Goal: Communication & Community: Answer question/provide support

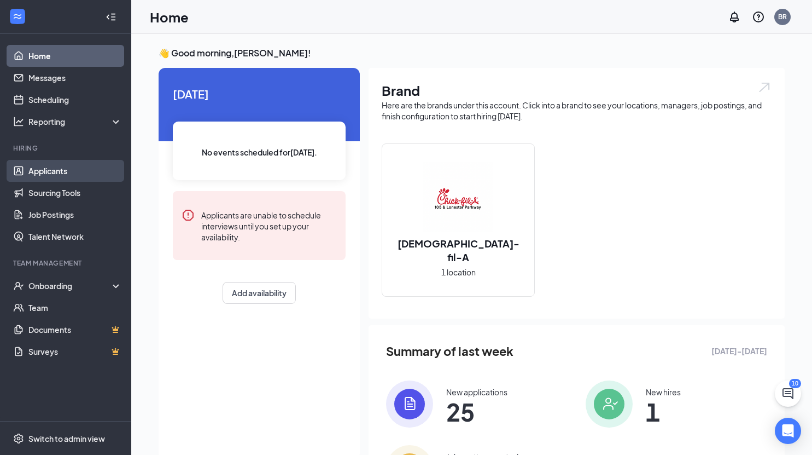
click at [67, 165] on link "Applicants" at bounding box center [75, 171] width 94 height 22
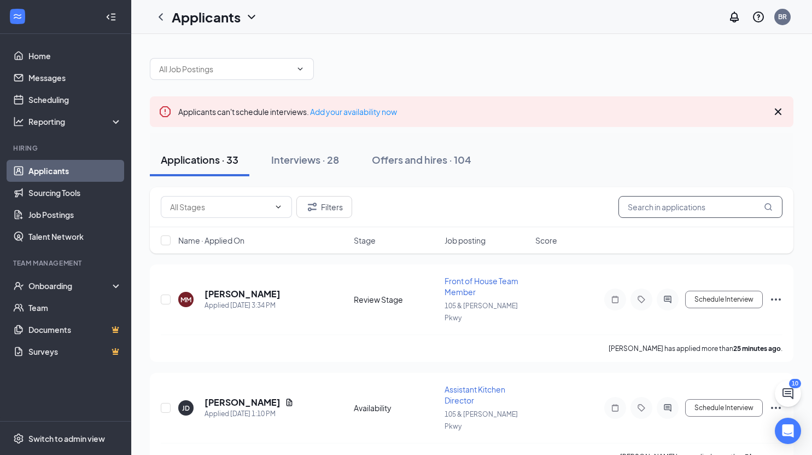
click at [649, 204] on input "text" at bounding box center [701, 207] width 164 height 22
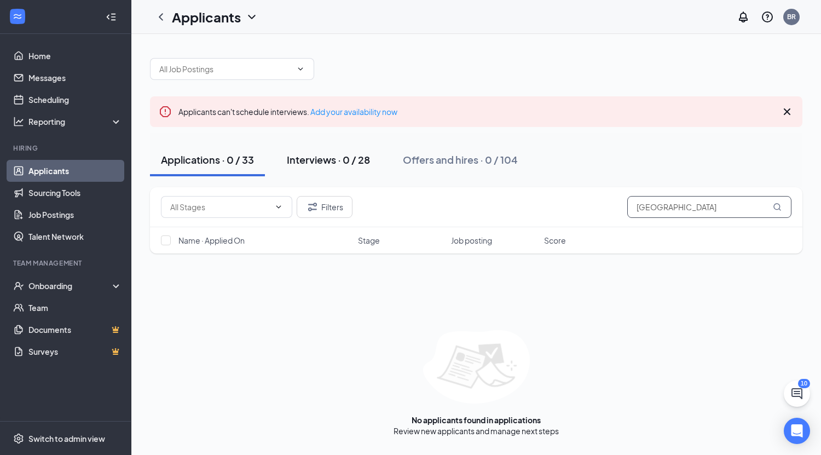
type input "[GEOGRAPHIC_DATA]"
click at [299, 161] on div "Interviews · 0 / 28" at bounding box center [328, 160] width 83 height 14
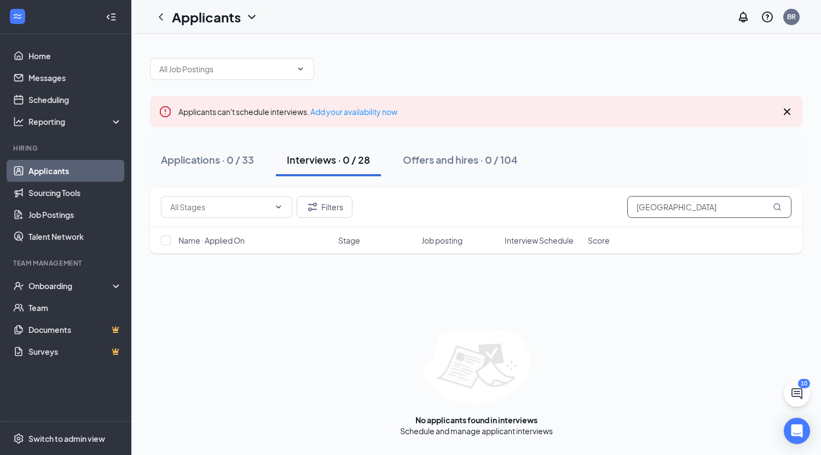
click at [685, 208] on input "[GEOGRAPHIC_DATA]" at bounding box center [709, 207] width 164 height 22
type input "b"
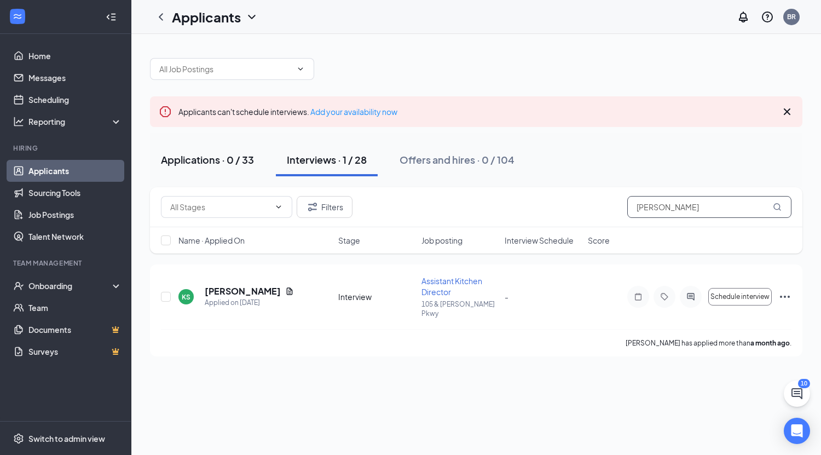
type input "[PERSON_NAME]"
click at [196, 156] on div "Applications · 0 / 33" at bounding box center [207, 160] width 93 height 14
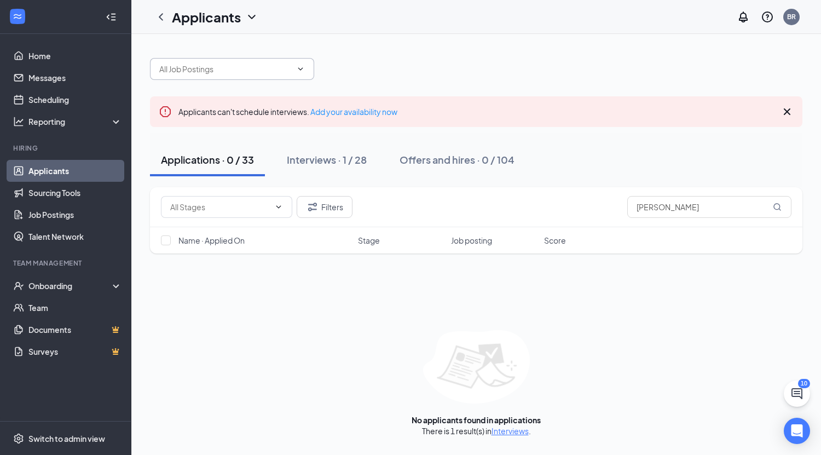
click at [267, 74] on input "text" at bounding box center [225, 69] width 132 height 12
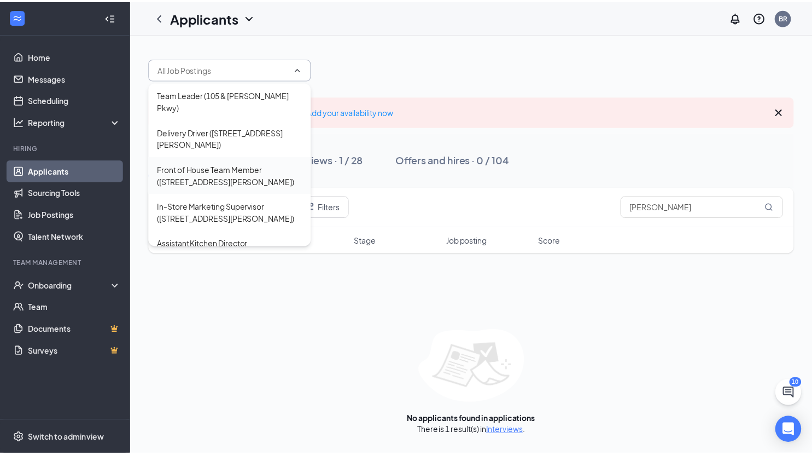
scroll to position [72, 0]
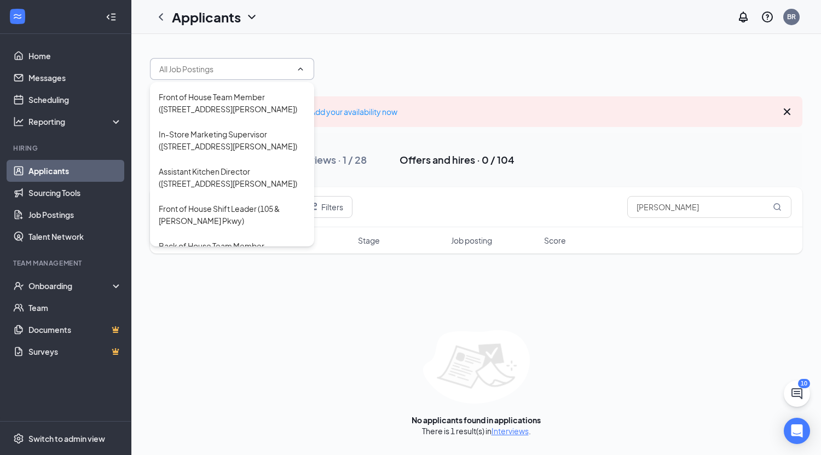
click at [473, 174] on button "Offers and hires · 0 / 104" at bounding box center [456, 159] width 137 height 33
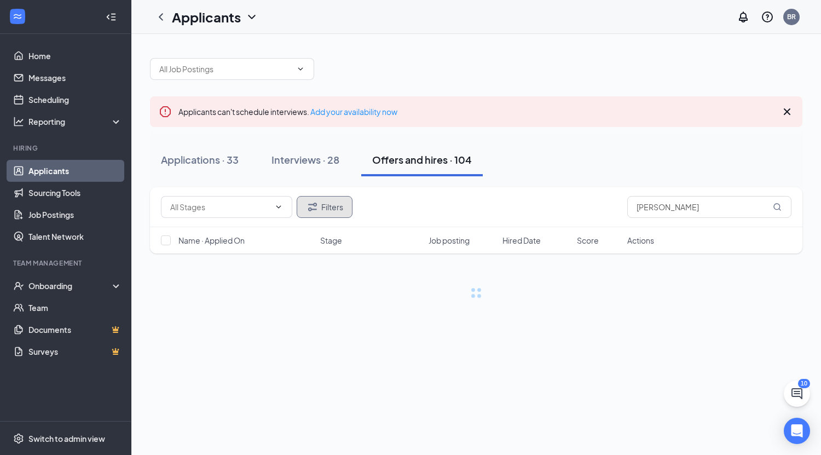
click at [321, 207] on button "Filters" at bounding box center [325, 207] width 56 height 22
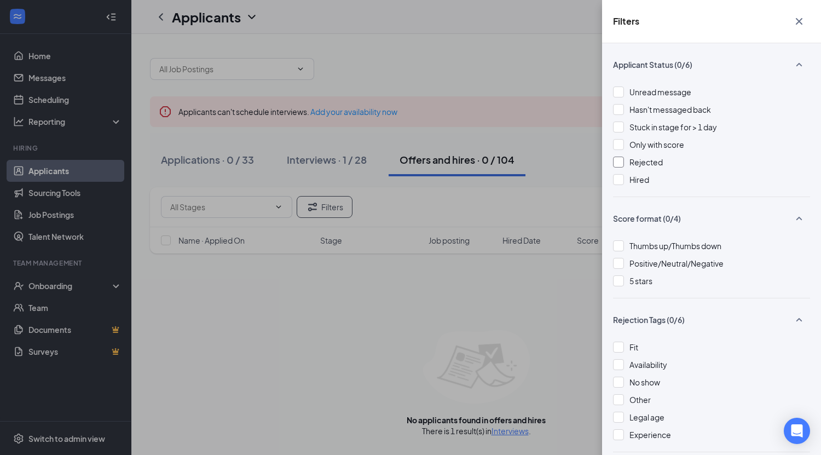
click at [621, 161] on div at bounding box center [618, 161] width 11 height 11
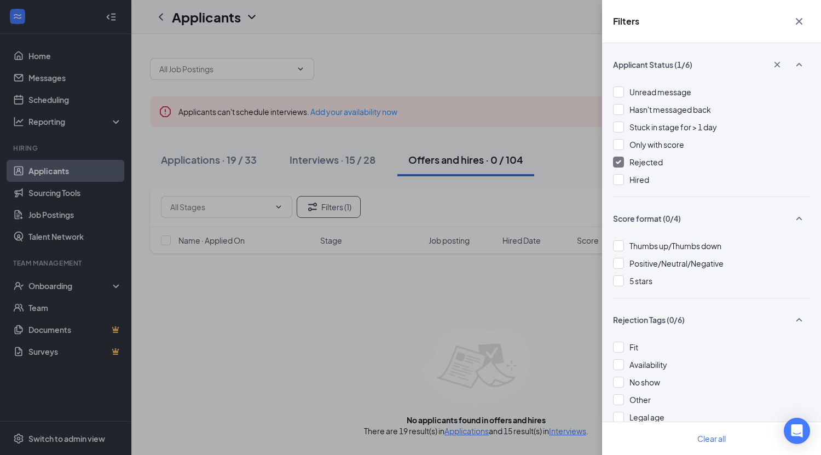
click at [441, 283] on div "Filters Applicant Status (1/6) Unread message Hasn't messaged back Stuck in sta…" at bounding box center [410, 227] width 821 height 455
click at [376, 282] on div "Filters Applicant Status (1/6) Unread message Hasn't messaged back Stuck in sta…" at bounding box center [410, 227] width 821 height 455
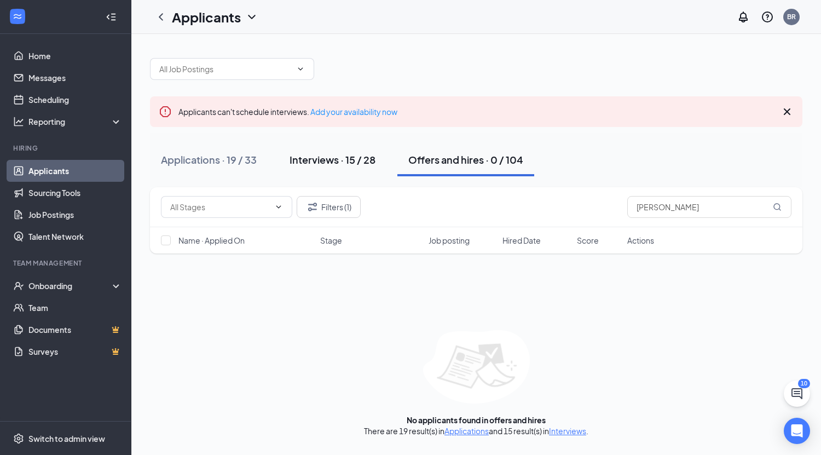
click at [313, 160] on div "Interviews · 15 / 28" at bounding box center [332, 160] width 86 height 14
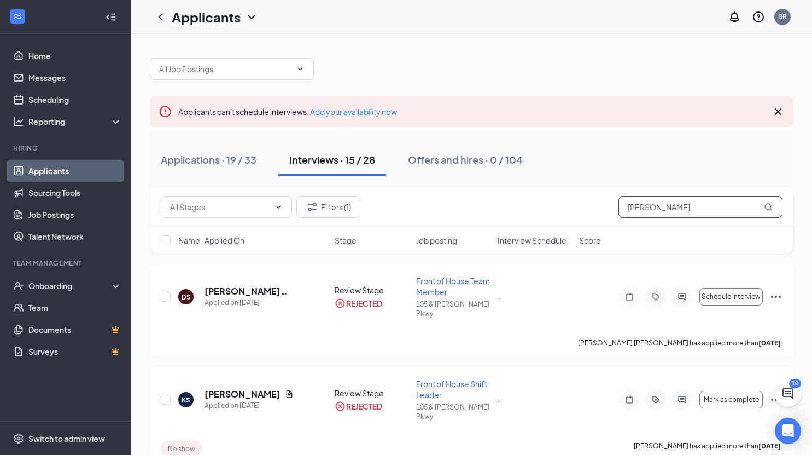
click at [626, 207] on input "[PERSON_NAME]" at bounding box center [701, 207] width 164 height 22
type input "[PERSON_NAME]"
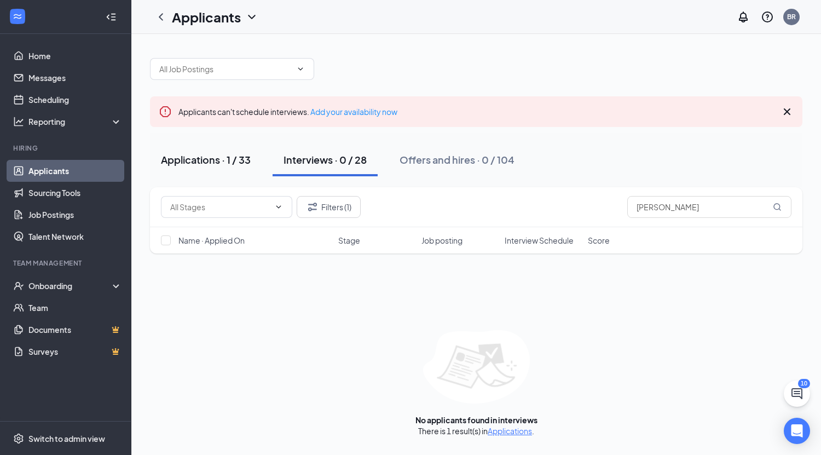
click at [216, 160] on div "Applications · 1 / 33" at bounding box center [206, 160] width 90 height 14
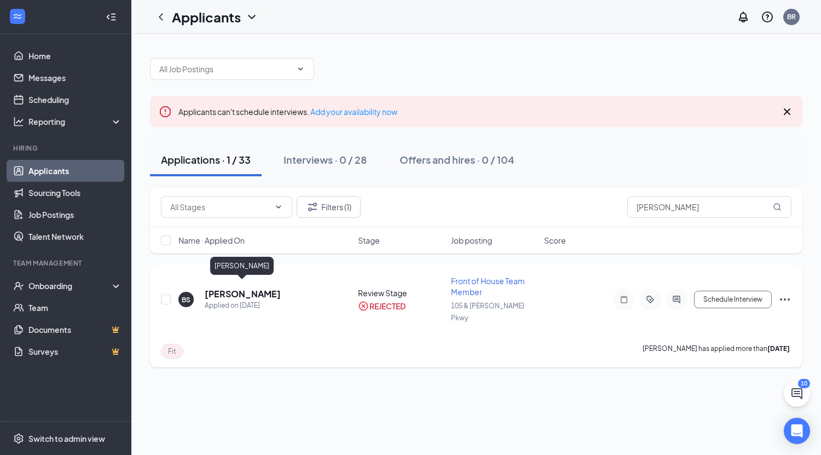
click at [243, 288] on h5 "[PERSON_NAME]" at bounding box center [243, 294] width 76 height 12
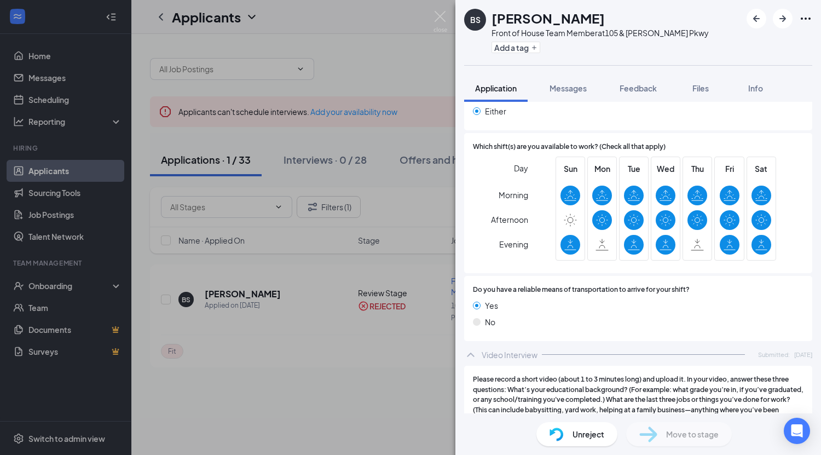
scroll to position [714, 0]
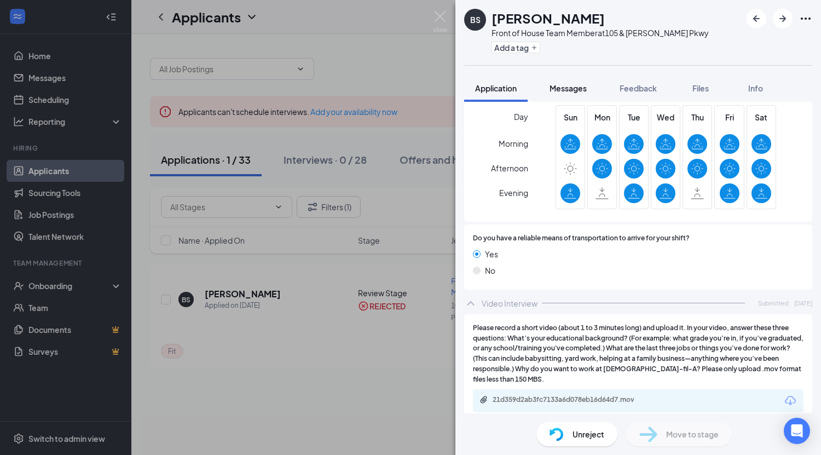
click at [574, 89] on span "Messages" at bounding box center [567, 88] width 37 height 10
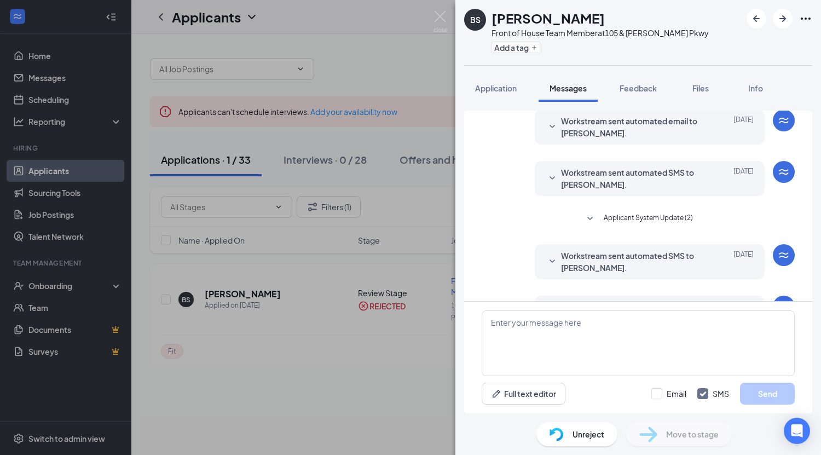
scroll to position [197, 0]
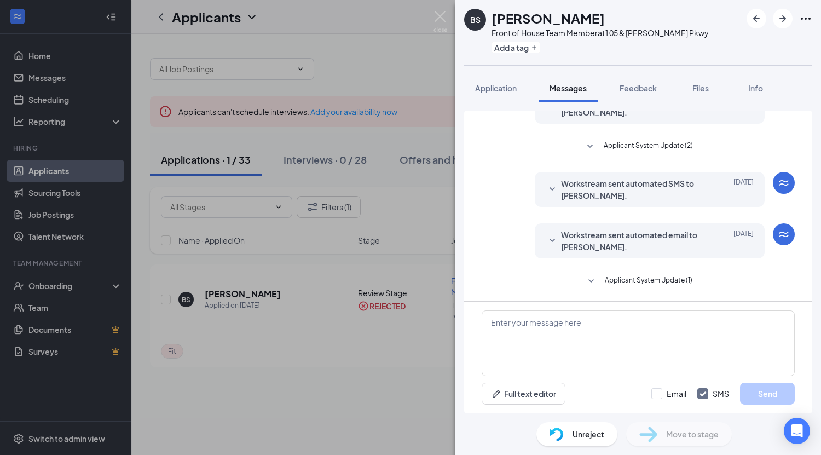
click at [619, 236] on span "Workstream sent automated email to [PERSON_NAME]." at bounding box center [632, 241] width 143 height 24
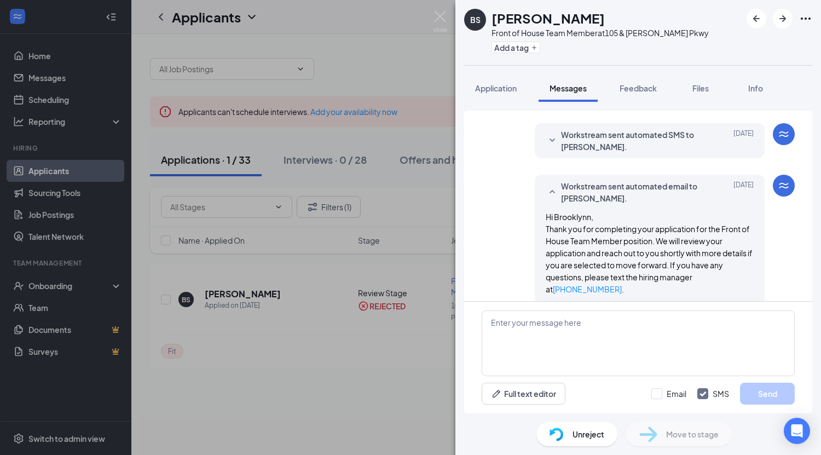
scroll to position [324, 0]
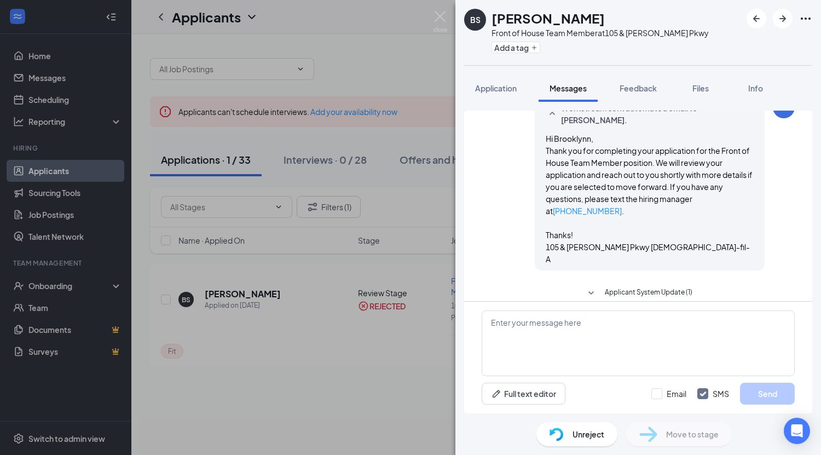
click at [611, 287] on span "Applicant System Update (1)" at bounding box center [649, 293] width 88 height 13
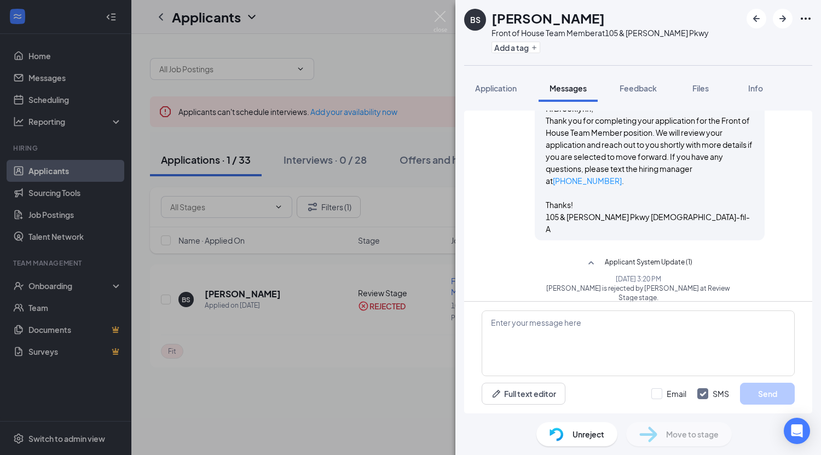
click at [600, 257] on button "Applicant System Update (1)" at bounding box center [638, 263] width 108 height 13
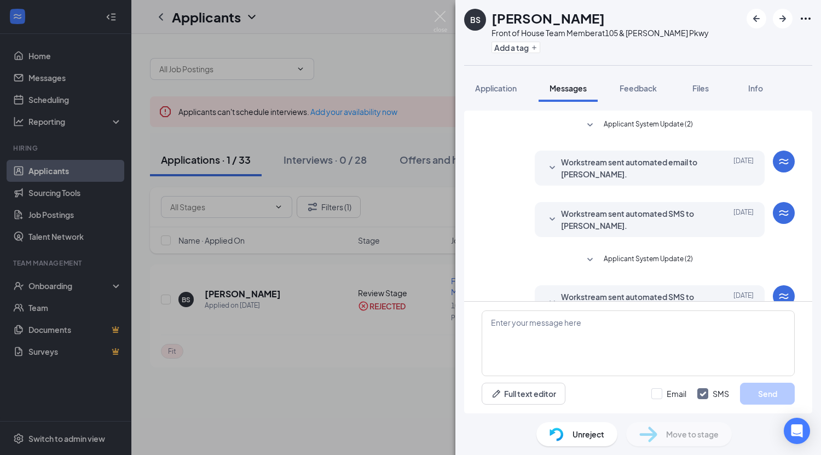
scroll to position [0, 0]
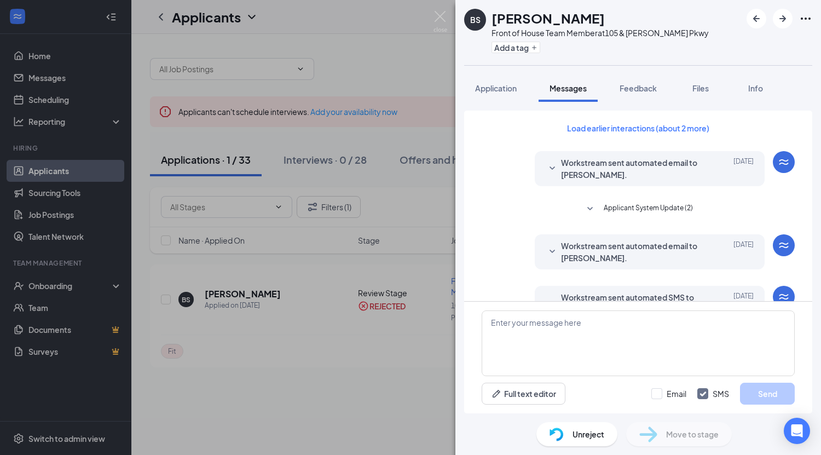
click at [583, 436] on span "Unreject" at bounding box center [588, 434] width 32 height 12
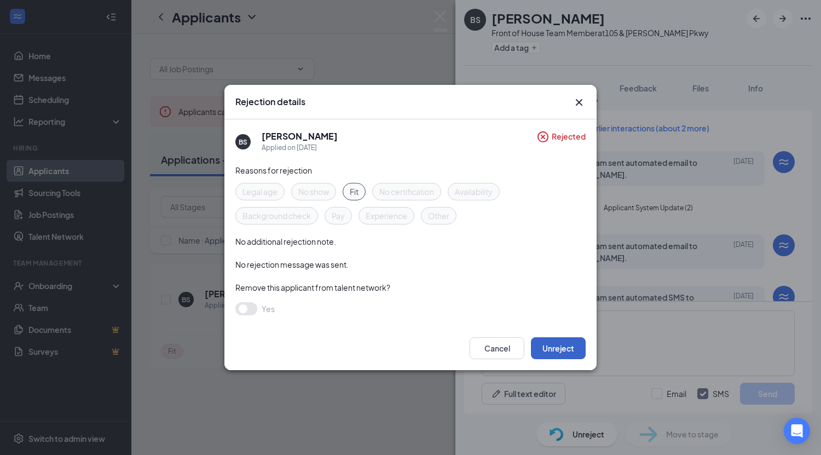
click at [551, 348] on button "Unreject" at bounding box center [558, 348] width 55 height 22
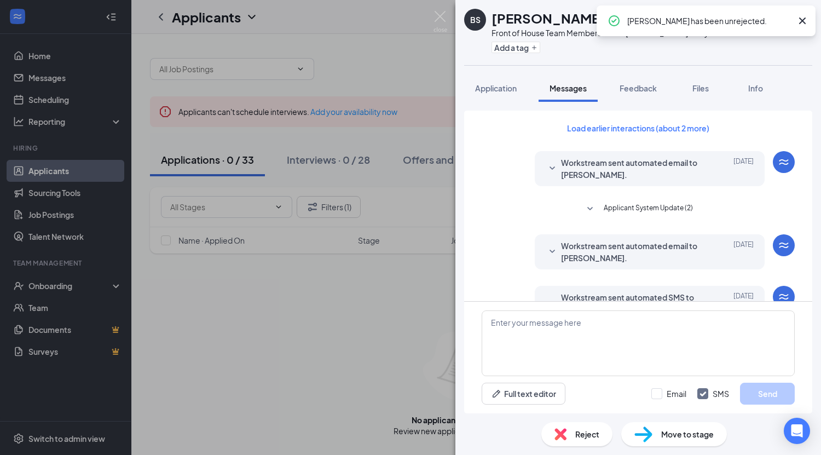
scroll to position [324, 0]
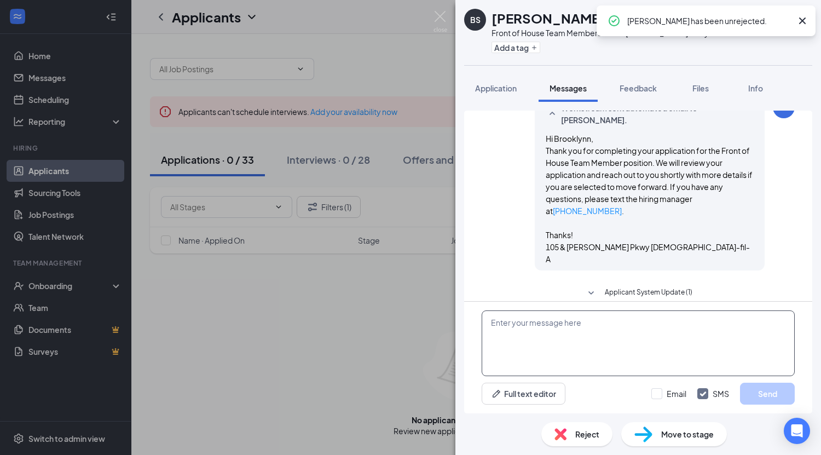
click at [574, 327] on textarea at bounding box center [637, 343] width 313 height 66
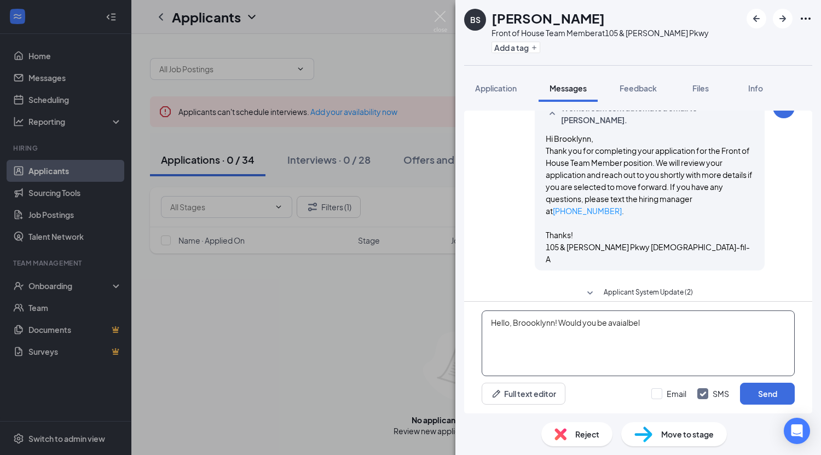
click at [549, 323] on textarea "Hello, Broooklynn! Would you be avaialbel" at bounding box center [637, 343] width 313 height 66
click at [618, 329] on textarea "Hello, Brooklynn! Would you be avaialbel" at bounding box center [637, 343] width 313 height 66
click at [699, 319] on textarea "Hello, Brooklynn! Would you be available [DATE] or [DATE] to come inf or a" at bounding box center [637, 343] width 313 height 66
click at [758, 323] on textarea "Hello, Brooklynn! Would you be available [DATE] or [DATE] to come inf or a" at bounding box center [637, 343] width 313 height 66
click at [765, 322] on textarea "Hello, Brooklynn! Would you be available [DATE] or [DATE] to come inf or a" at bounding box center [637, 343] width 313 height 66
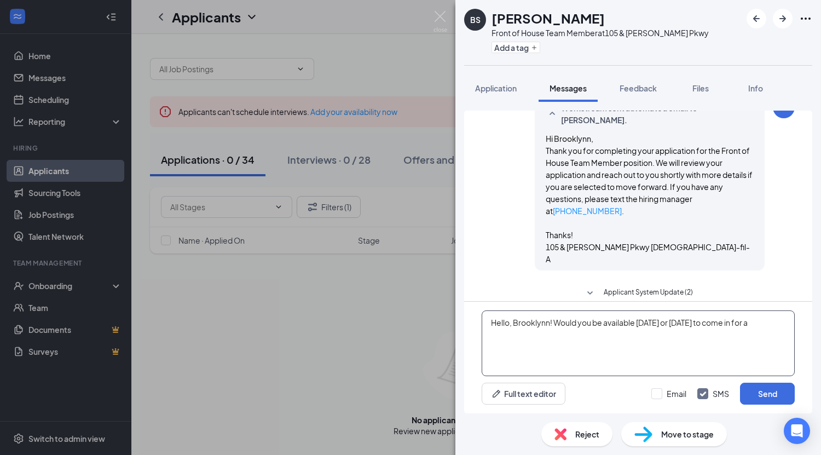
click at [785, 325] on textarea "Hello, Brooklynn! Would you be available [DATE] or [DATE] to come in for a" at bounding box center [637, 343] width 313 height 66
click at [774, 323] on textarea "Hello, Brooklynn! Would you be available [DATE] or [DATE] to come in for a n in…" at bounding box center [637, 343] width 313 height 66
click at [507, 333] on textarea "Hello, Brooklynn! Would you be available [DATE] or [DATE] to come in for an in …" at bounding box center [637, 343] width 313 height 66
click at [563, 332] on textarea "Hello, Brooklynn! Would you be available [DATE] or [DATE] to come in for an in-…" at bounding box center [637, 343] width 313 height 66
type textarea "Hello, Brooklynn! Would you be available [DATE] or [DATE] to come in for an in-…"
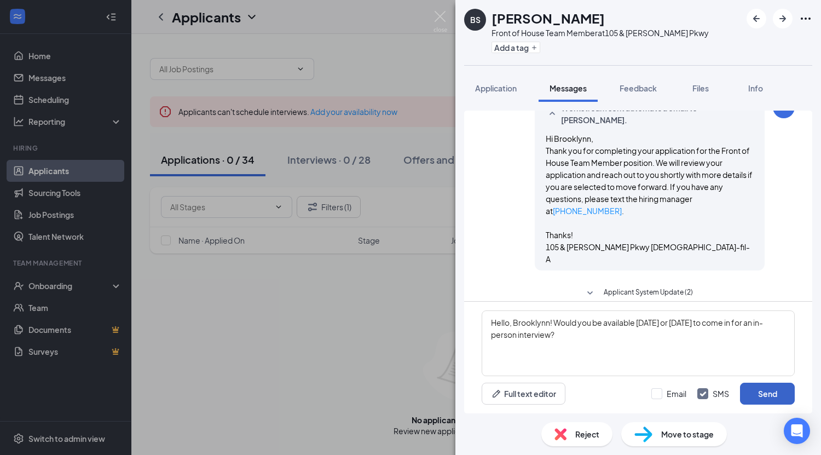
click at [761, 393] on button "Send" at bounding box center [767, 393] width 55 height 22
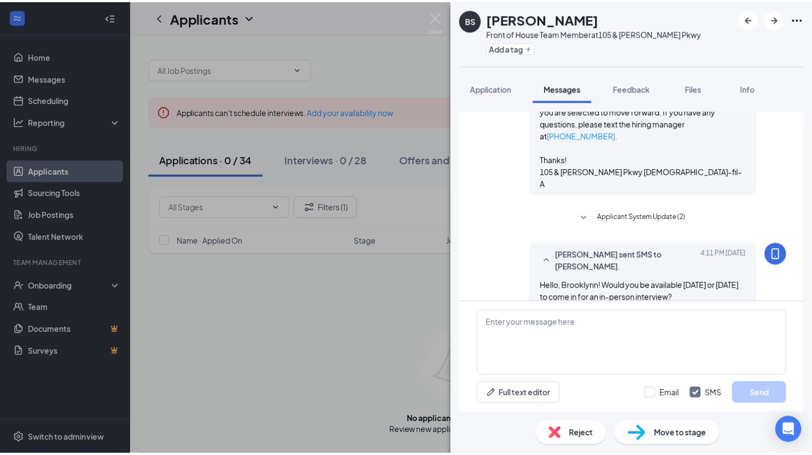
scroll to position [406, 0]
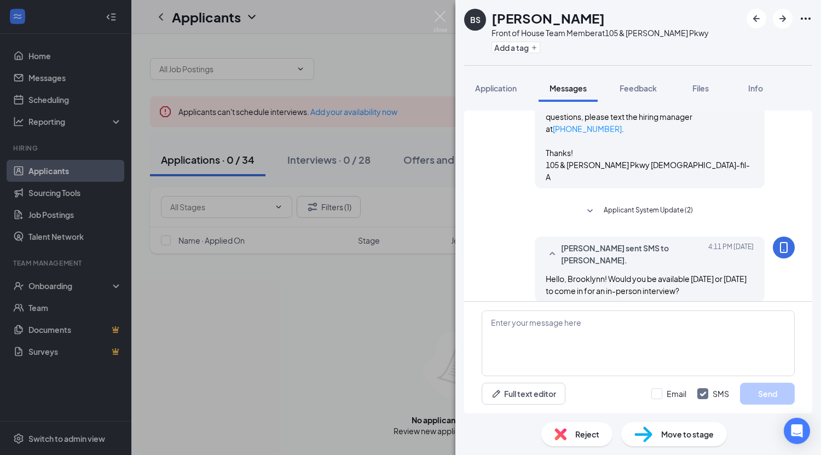
click at [364, 350] on div "BS [PERSON_NAME] Front of House Team Member at 105 & [PERSON_NAME] Pkwy Add a t…" at bounding box center [410, 227] width 821 height 455
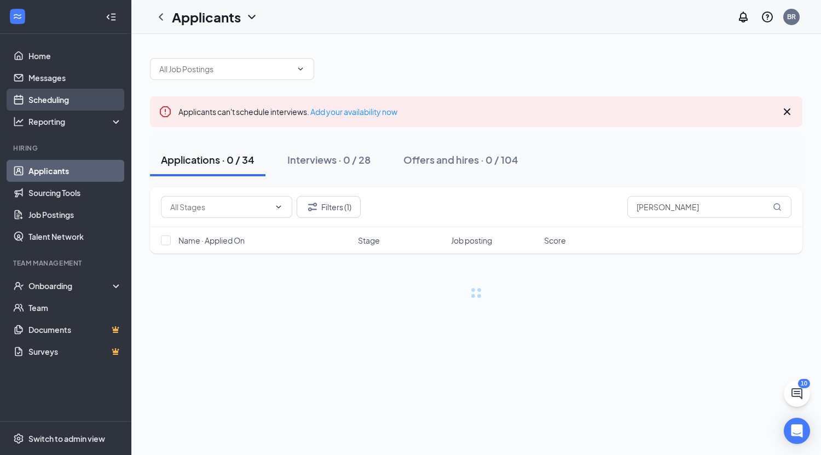
click at [90, 103] on link "Scheduling" at bounding box center [75, 100] width 94 height 22
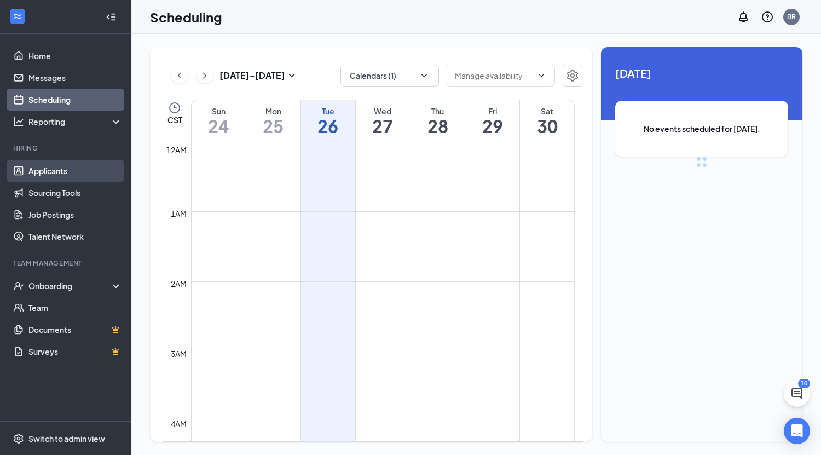
click at [80, 165] on link "Applicants" at bounding box center [75, 171] width 94 height 22
